Goal: Transaction & Acquisition: Purchase product/service

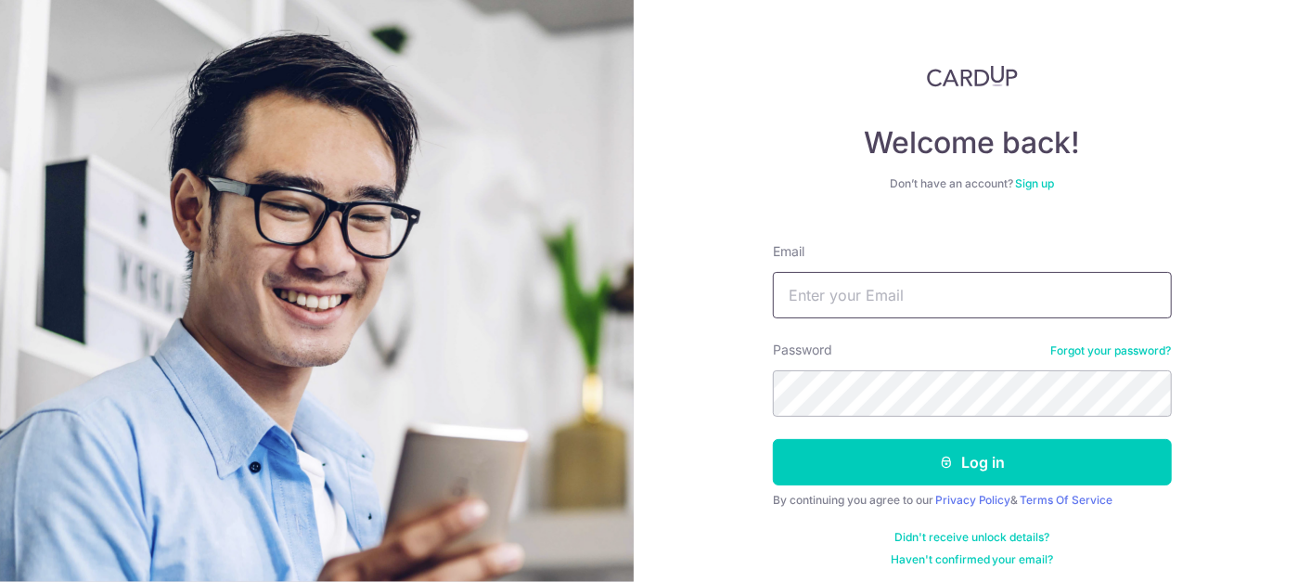
drag, startPoint x: 0, startPoint y: 0, endPoint x: 846, endPoint y: 304, distance: 899.2
click at [846, 304] on input "Email" at bounding box center [972, 295] width 399 height 46
type input "melissamithra@gmail.com"
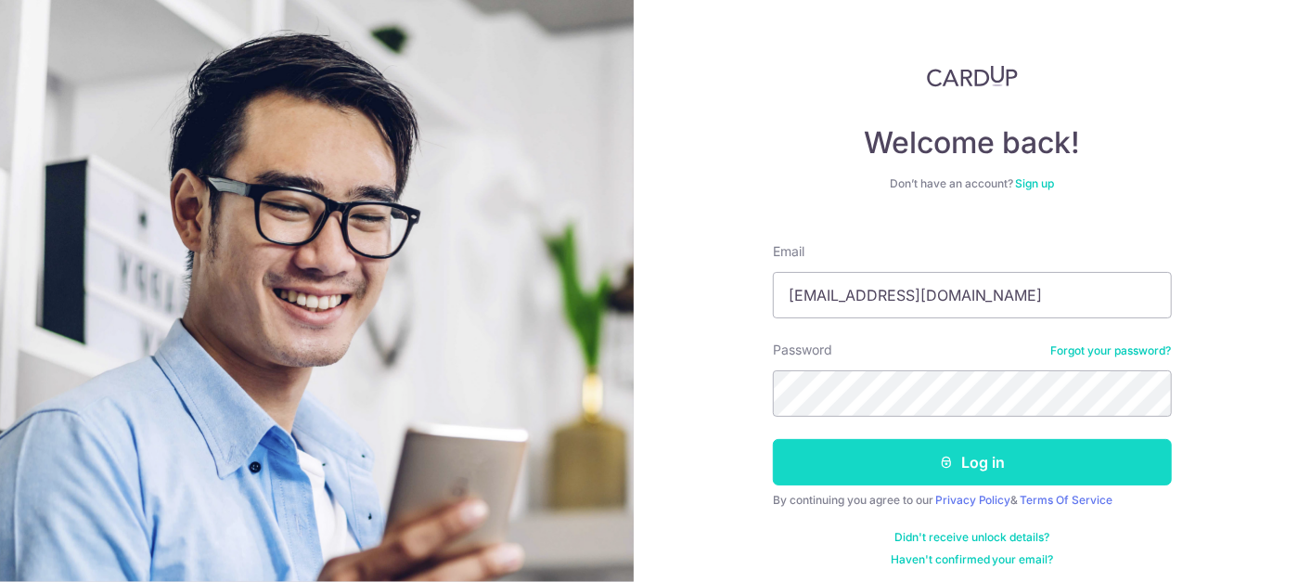
click at [1082, 462] on button "Log in" at bounding box center [972, 462] width 399 height 46
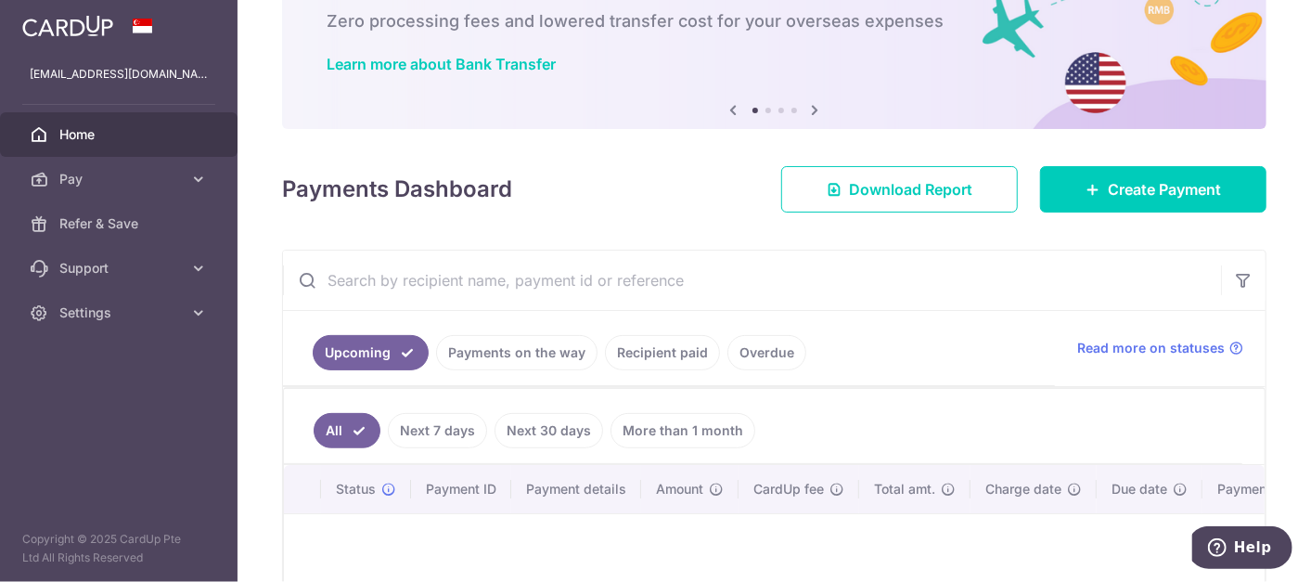
scroll to position [309, 0]
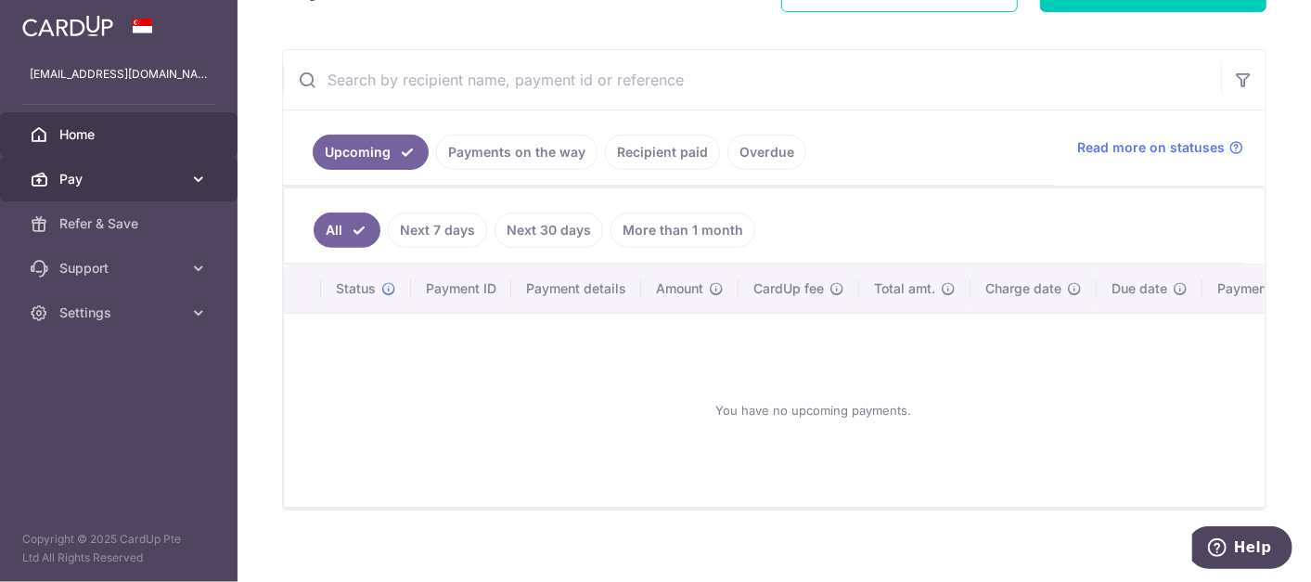
click at [198, 183] on icon at bounding box center [198, 179] width 19 height 19
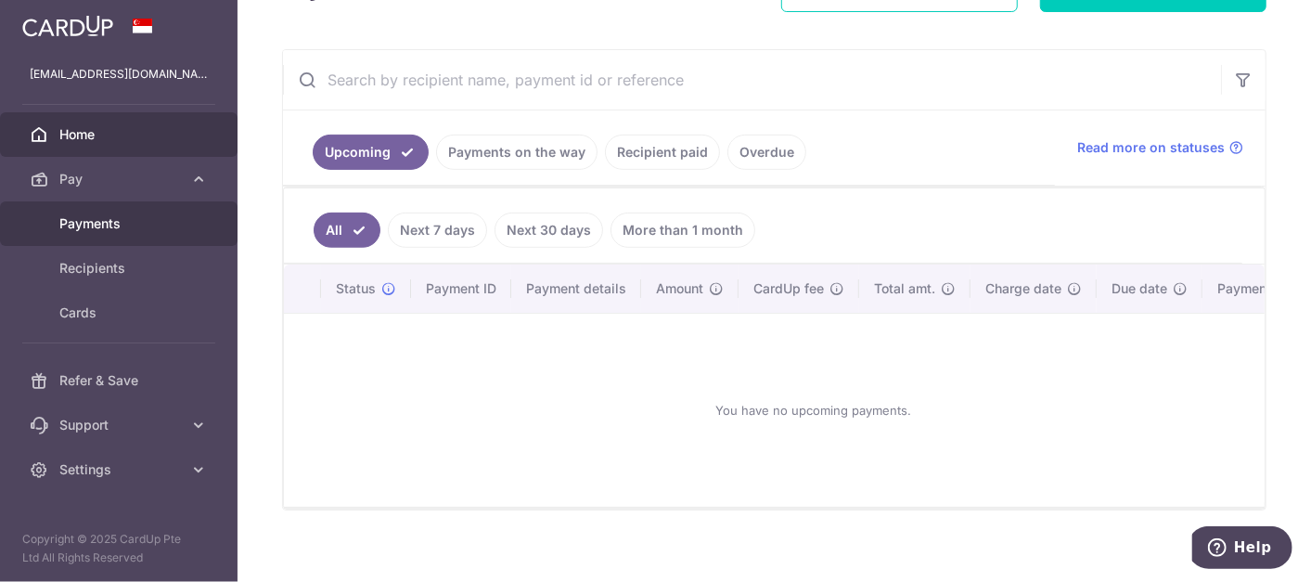
click at [97, 212] on link "Payments" at bounding box center [119, 223] width 238 height 45
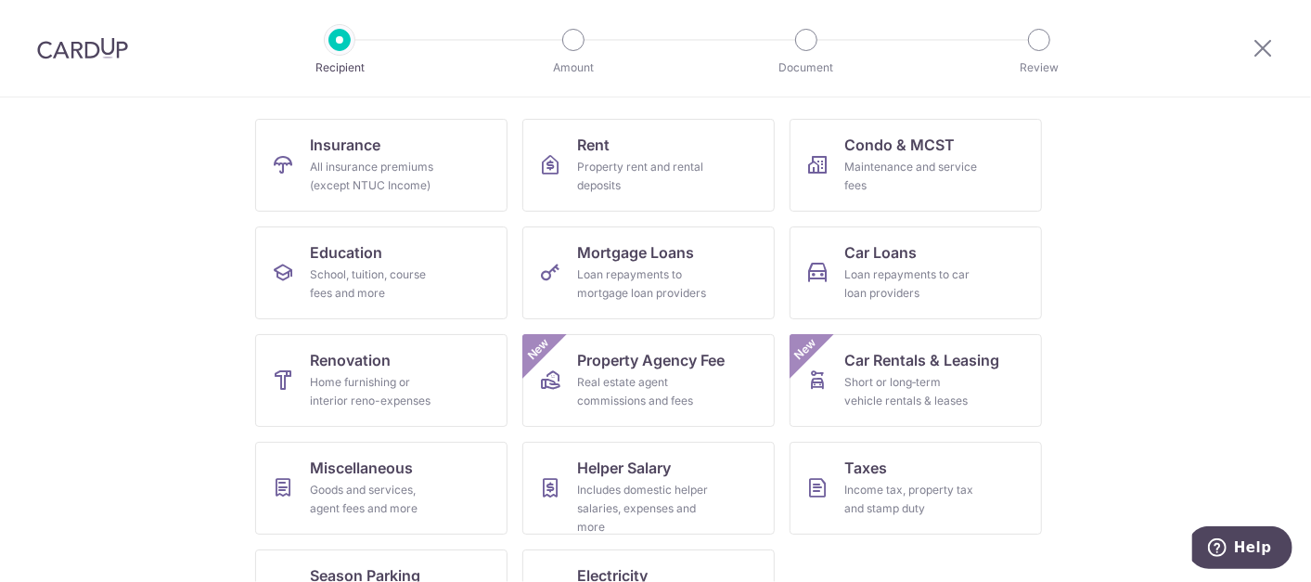
scroll to position [206, 0]
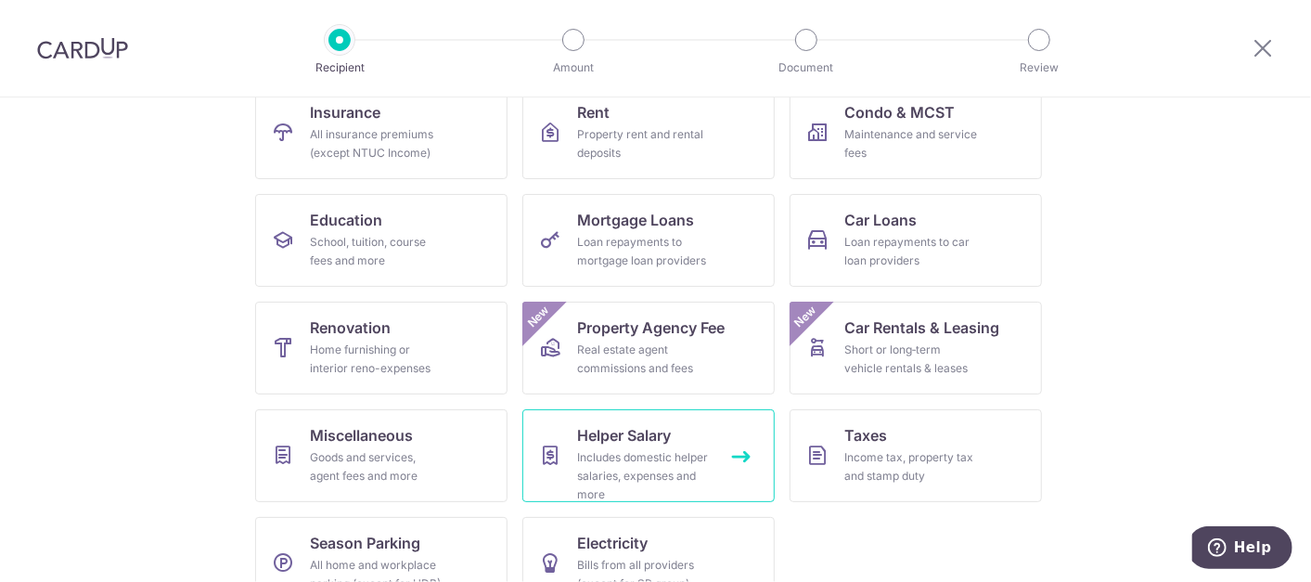
click at [694, 440] on link "Helper Salary Includes domestic helper salaries, expenses and more" at bounding box center [648, 455] width 252 height 93
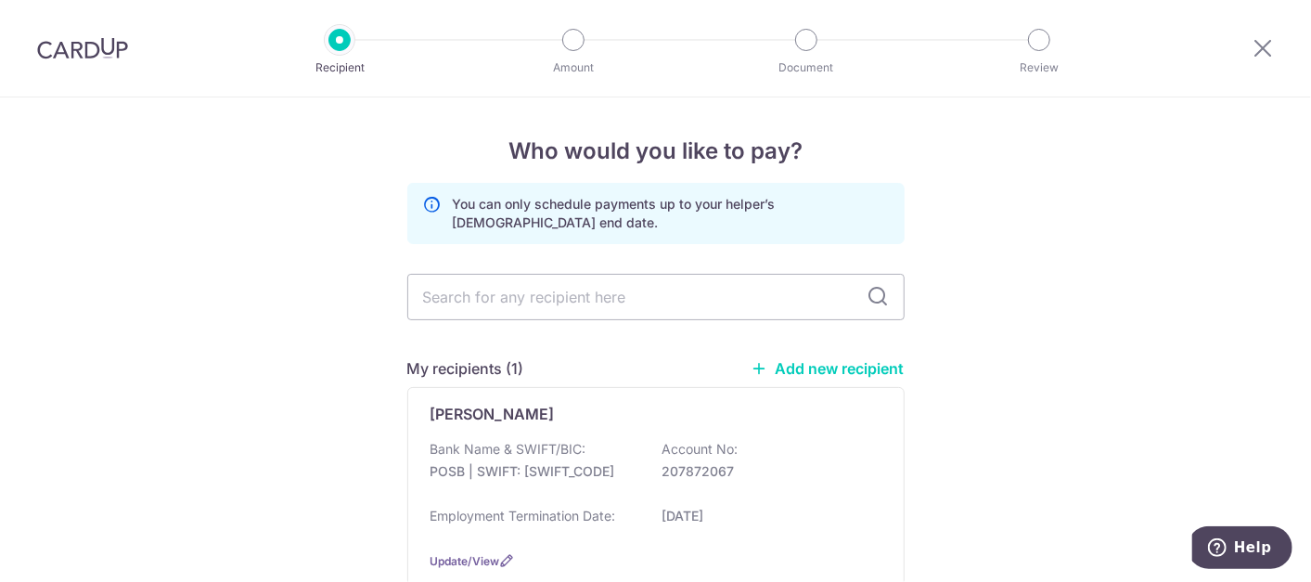
scroll to position [103, 0]
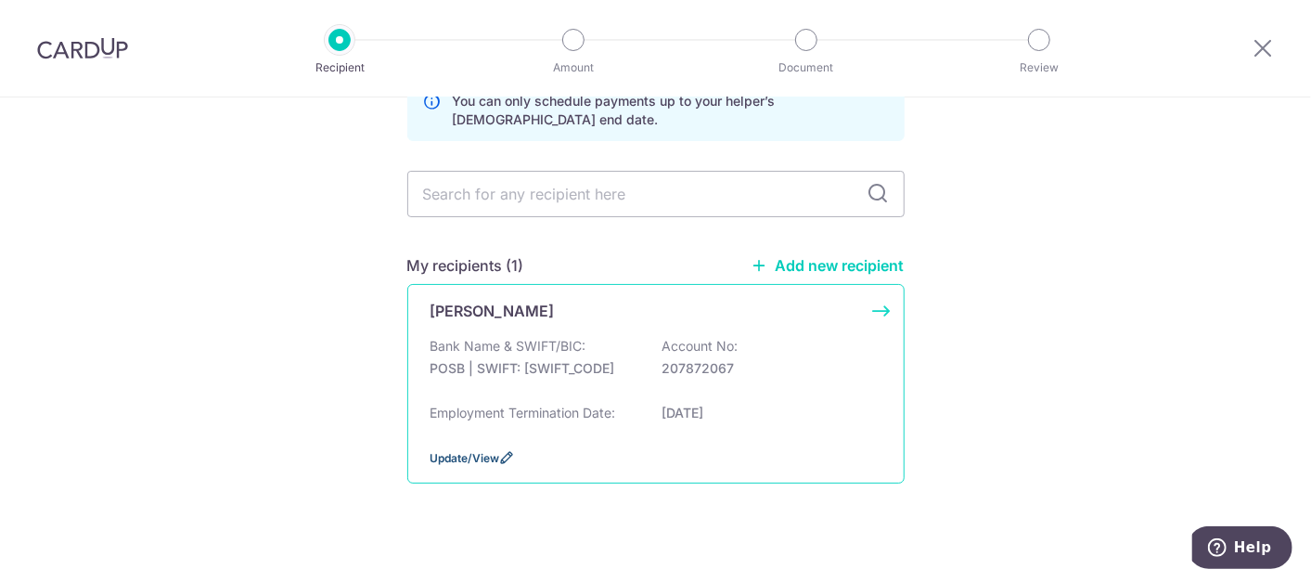
click at [470, 455] on span "Update/View" at bounding box center [466, 458] width 70 height 14
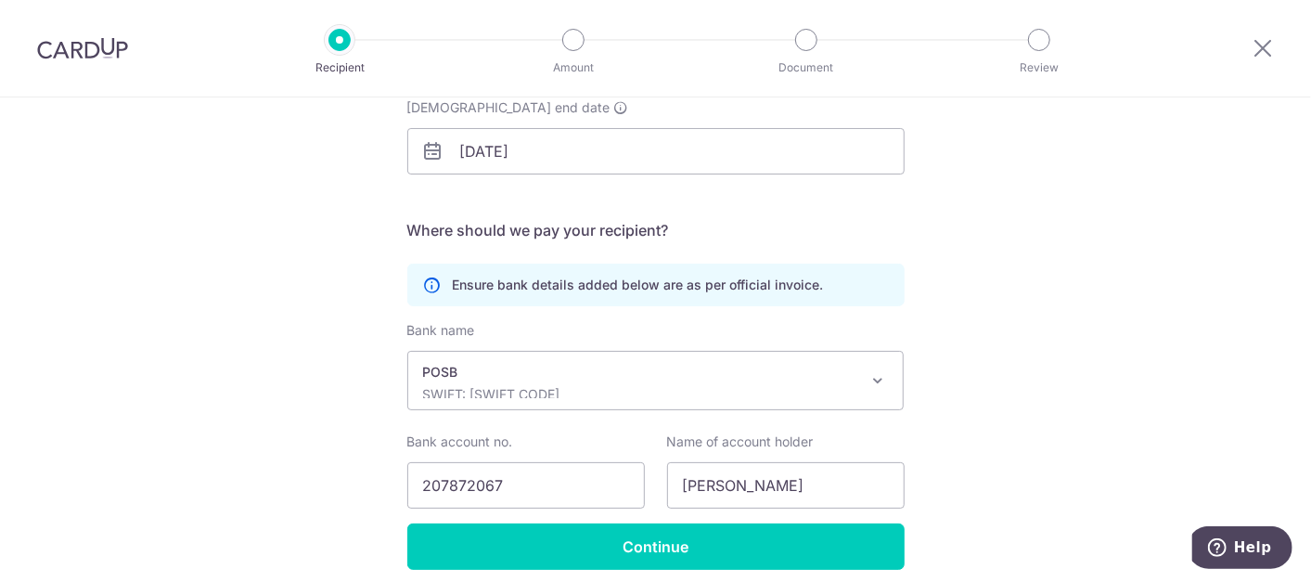
scroll to position [165, 0]
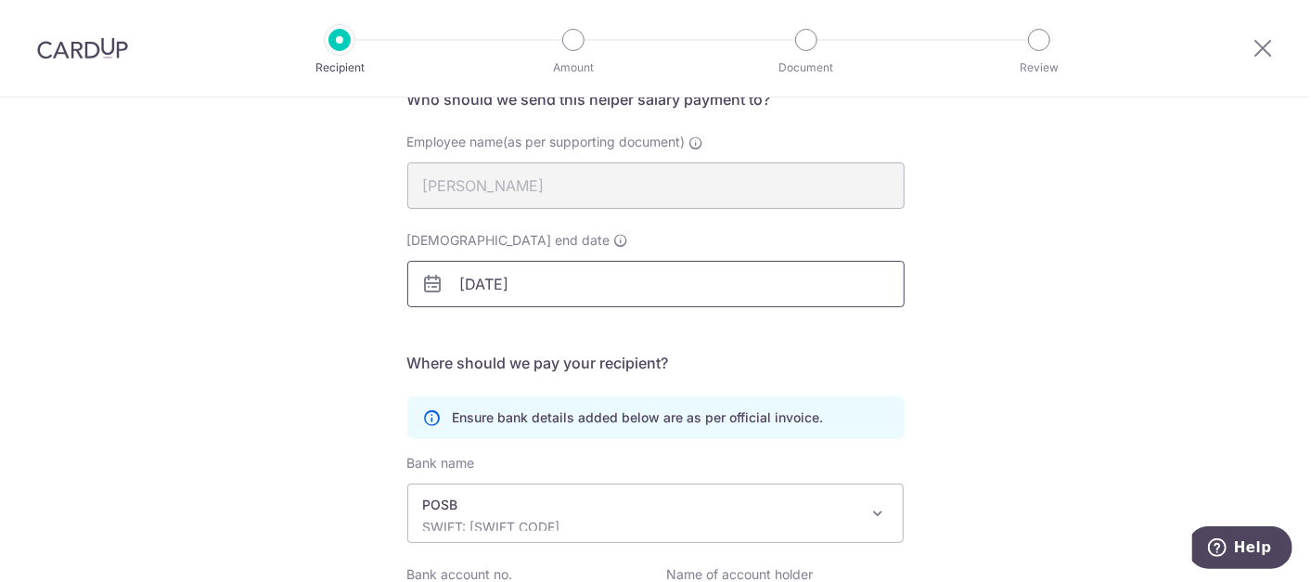
click at [492, 291] on input "31/12/2025" at bounding box center [655, 284] width 497 height 46
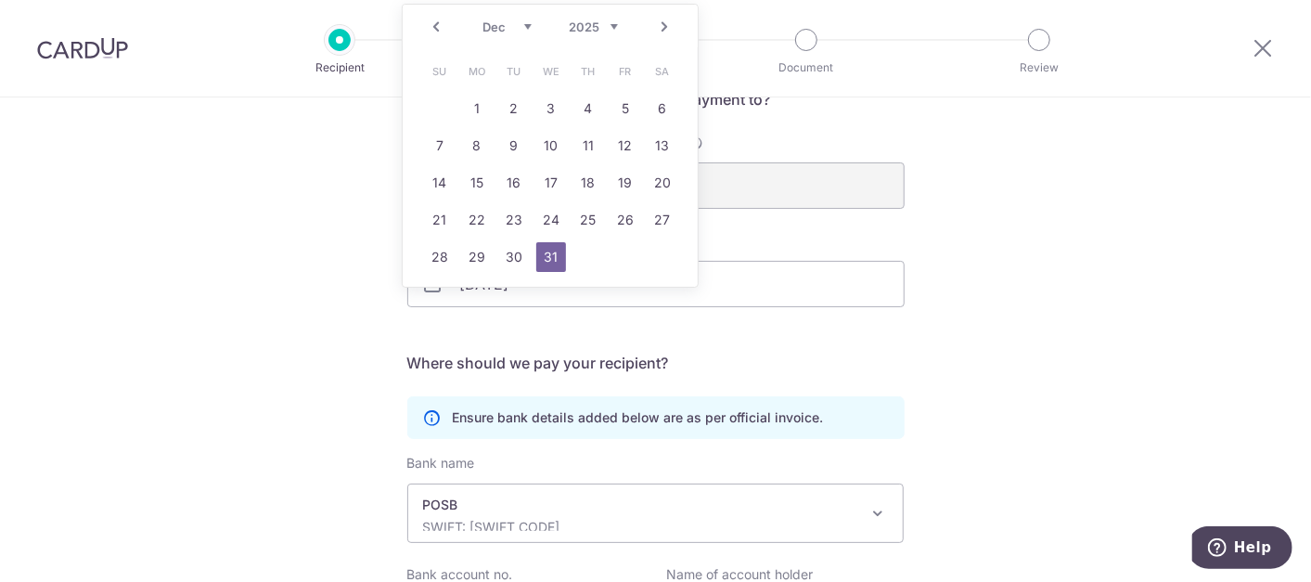
click at [617, 29] on select "2025 2026 2027 2028 2029 2030 2031 2032 2033 2034 2035" at bounding box center [593, 26] width 49 height 15
click at [587, 260] on link "31" at bounding box center [588, 257] width 30 height 30
type input "31/12/2026"
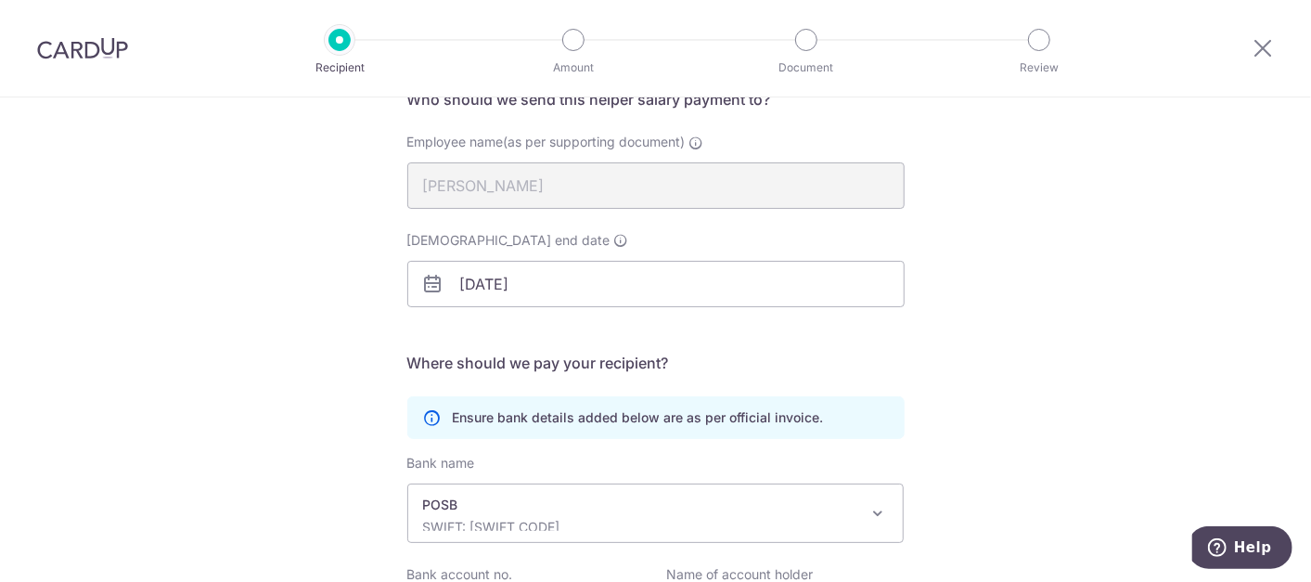
click at [1061, 330] on div "Recipient Details Your recipient does not need a CardUp account to receive your…" at bounding box center [655, 360] width 1311 height 857
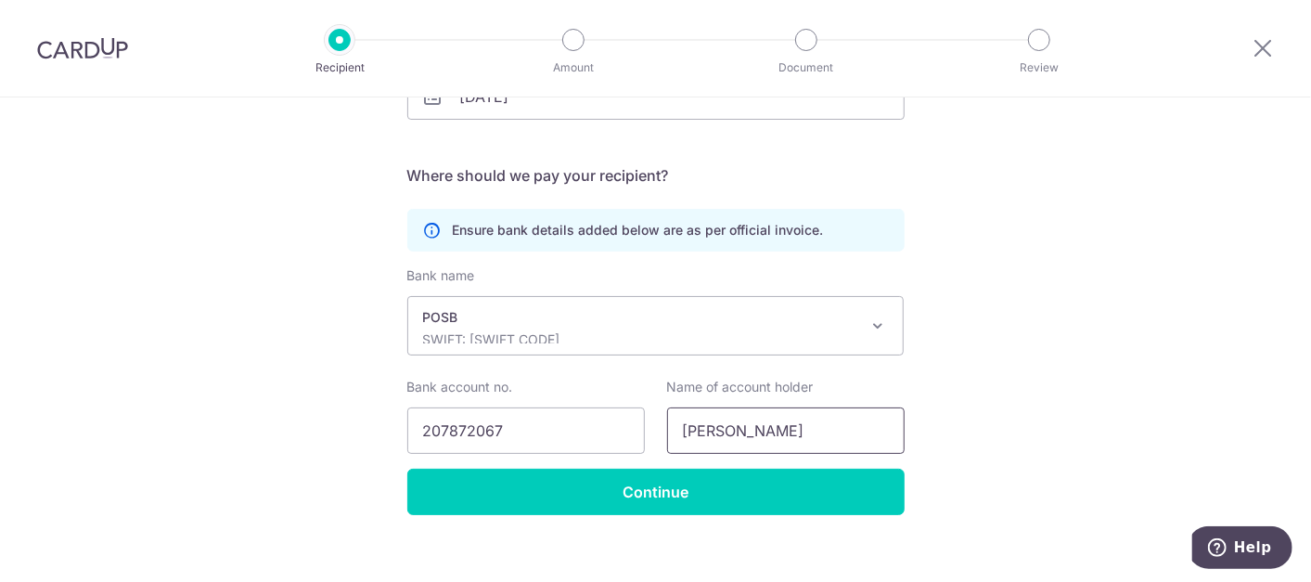
scroll to position [371, 0]
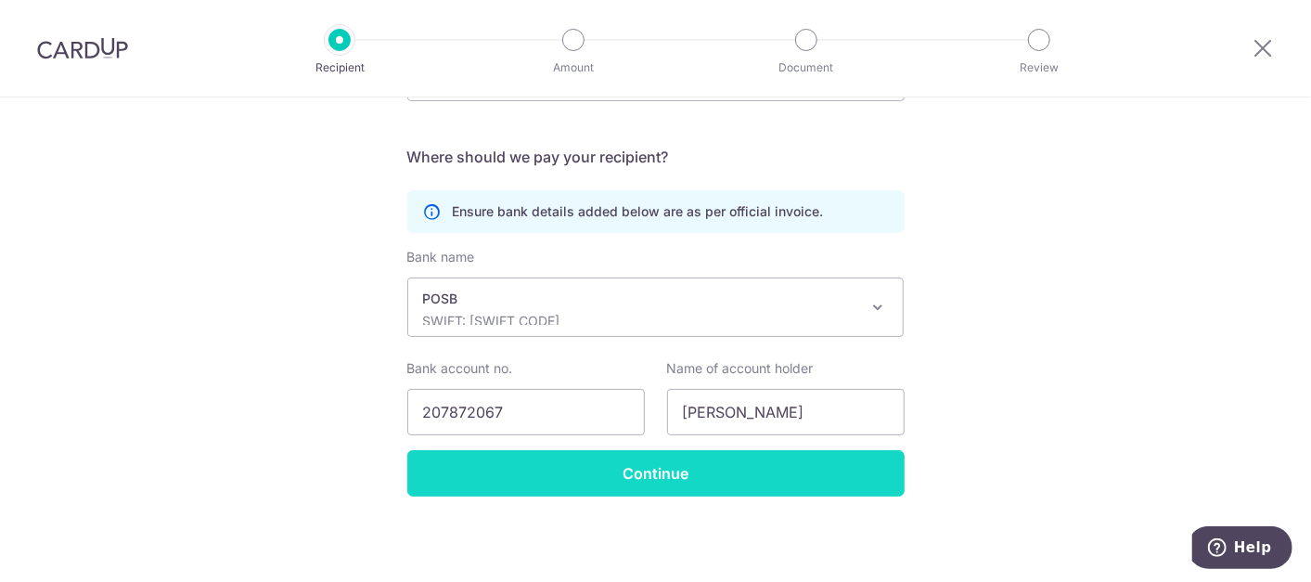
click at [768, 476] on input "Continue" at bounding box center [655, 473] width 497 height 46
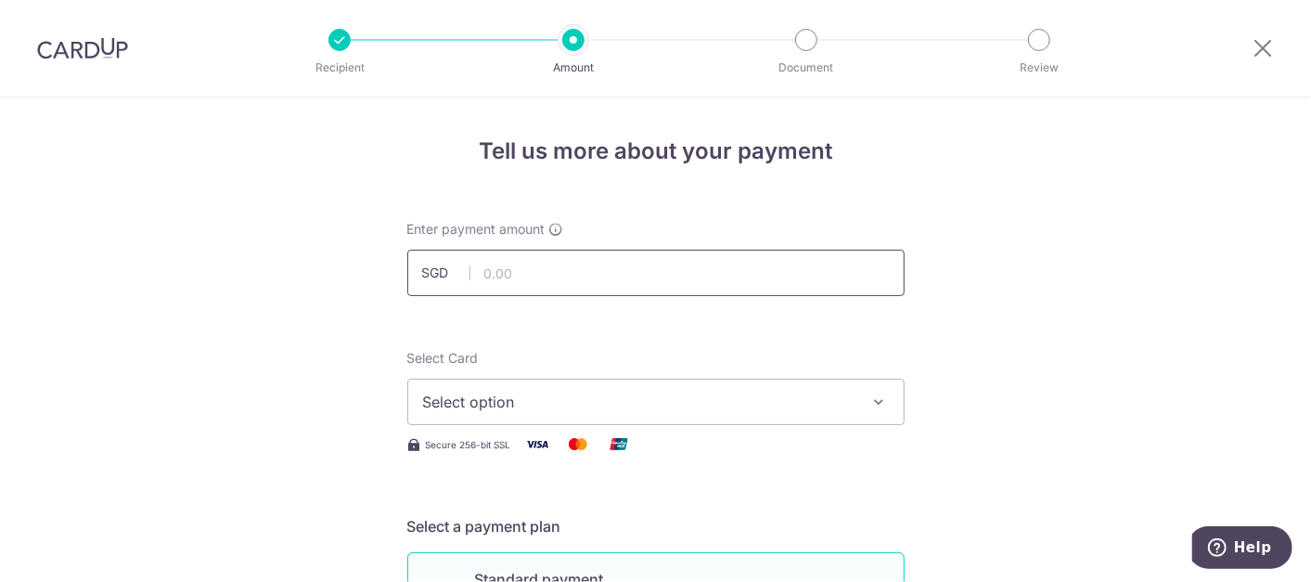
click at [649, 267] on input "text" at bounding box center [655, 273] width 497 height 46
type input "900.00"
click at [694, 398] on span "Select option" at bounding box center [639, 402] width 432 height 22
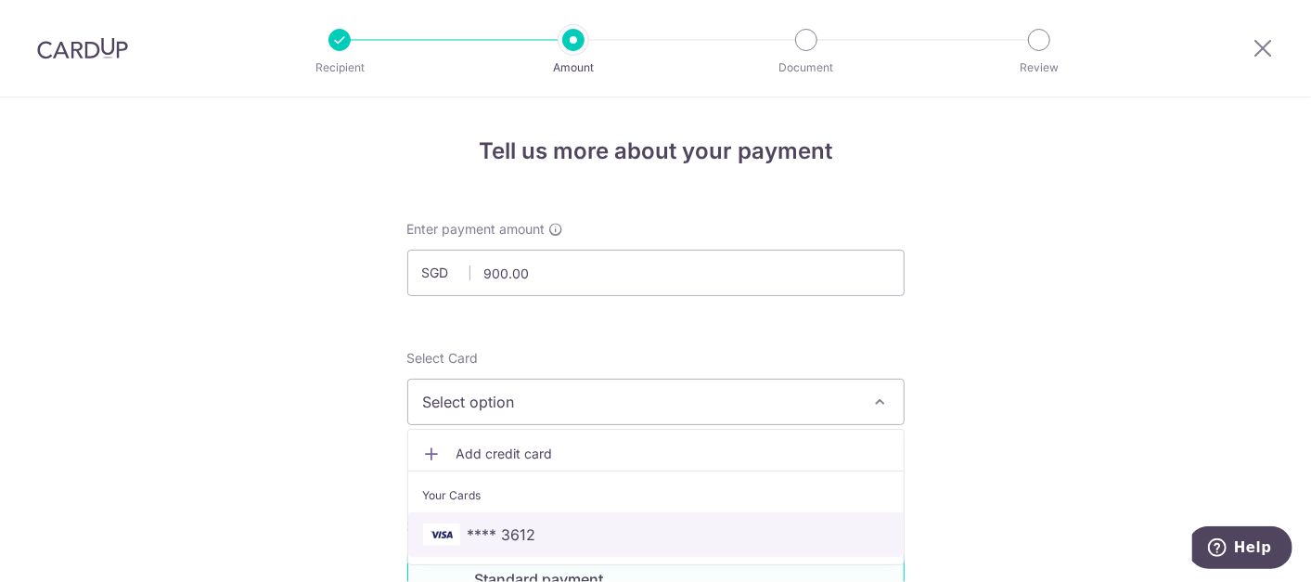
click at [632, 534] on span "**** 3612" at bounding box center [656, 534] width 466 height 22
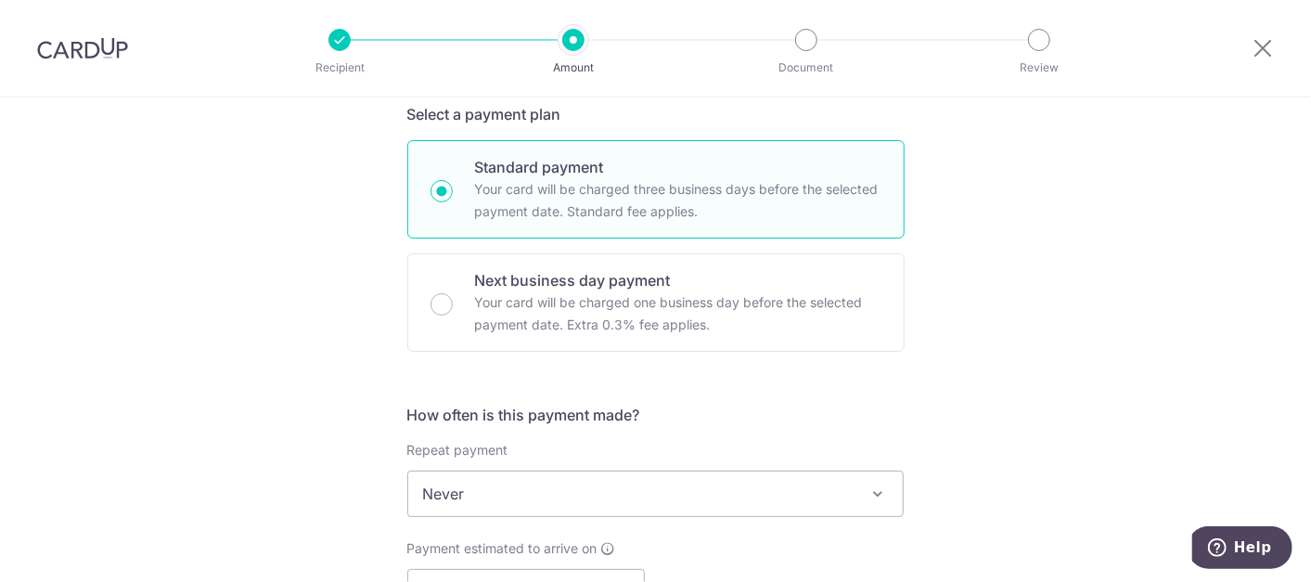
scroll to position [515, 0]
